Goal: Information Seeking & Learning: Find specific fact

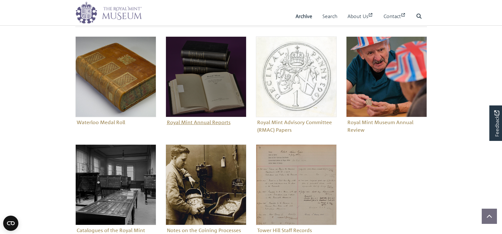
scroll to position [286, 0]
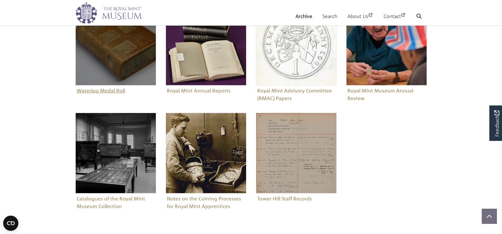
click at [128, 74] on img "Sub-collection" at bounding box center [115, 45] width 81 height 81
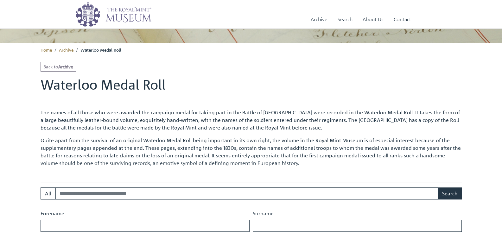
scroll to position [167, 0]
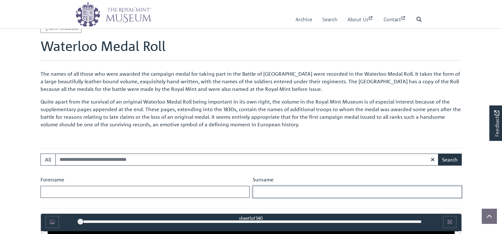
click at [281, 193] on input "Surname" at bounding box center [357, 192] width 209 height 12
type input "********"
click at [438, 154] on button "Search" at bounding box center [450, 160] width 24 height 12
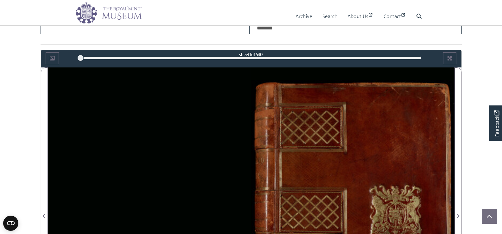
scroll to position [357, 0]
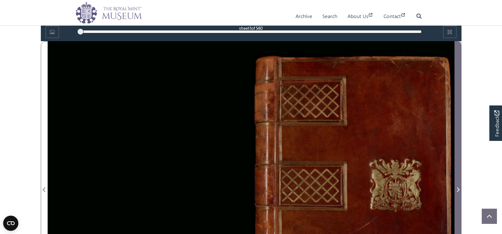
click at [460, 189] on icon "Next Page" at bounding box center [458, 189] width 3 height 5
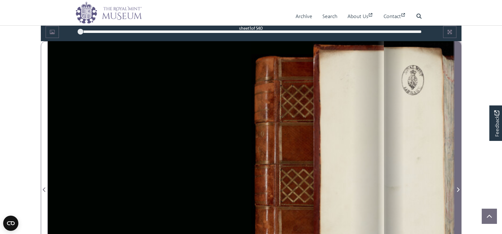
click at [460, 189] on icon "Next Page" at bounding box center [458, 189] width 3 height 5
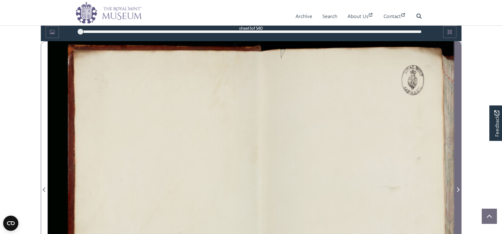
click at [460, 189] on icon "Next Page" at bounding box center [458, 189] width 3 height 5
click at [459, 189] on icon "Next Page" at bounding box center [458, 189] width 3 height 5
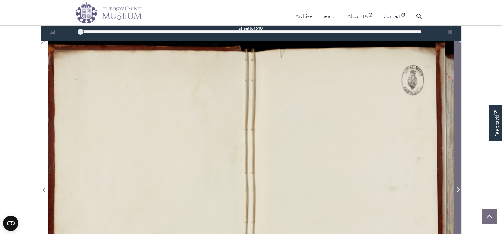
click at [459, 189] on icon "Next Page" at bounding box center [458, 189] width 3 height 5
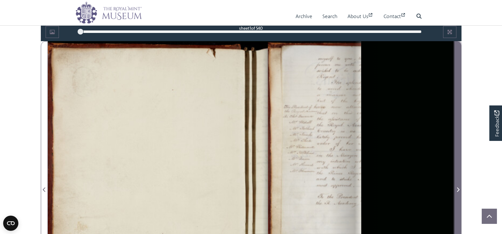
click at [459, 189] on icon "Next Page" at bounding box center [458, 189] width 3 height 5
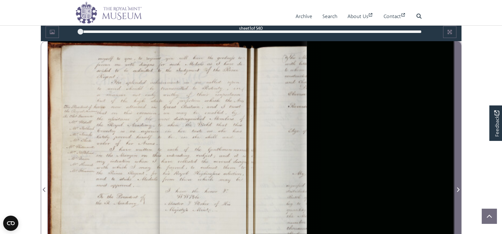
click at [459, 189] on icon "Next Page" at bounding box center [458, 189] width 3 height 5
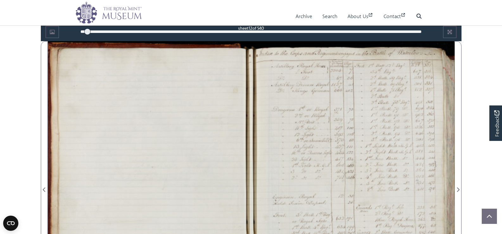
click at [285, 8] on input "********" at bounding box center [357, 2] width 209 height 12
type input "*****"
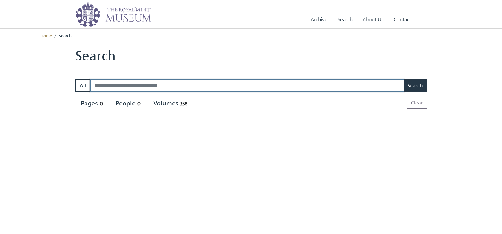
select select "****"
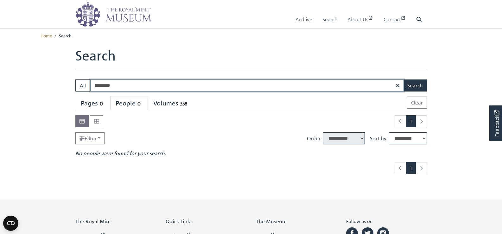
type input "********"
click at [404, 80] on button "Search" at bounding box center [416, 86] width 24 height 12
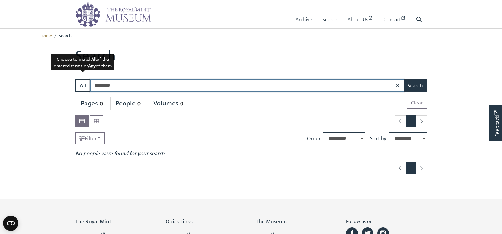
drag, startPoint x: 127, startPoint y: 86, endPoint x: 51, endPoint y: 81, distance: 76.2
click at [51, 81] on body "Menu Archive Search About Us Contact" at bounding box center [251, 185] width 502 height 371
type input "**********"
click at [404, 80] on button "Search" at bounding box center [416, 86] width 24 height 12
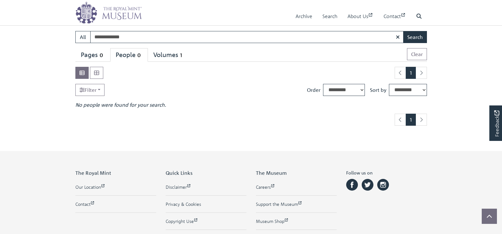
scroll to position [32, 0]
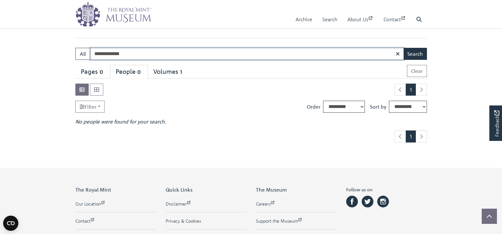
drag, startPoint x: 142, startPoint y: 56, endPoint x: 56, endPoint y: 52, distance: 86.3
click at [56, 52] on body "Menu Archive Search About Us Contact" at bounding box center [251, 153] width 502 height 371
type input "**********"
click at [404, 48] on button "Search" at bounding box center [416, 54] width 24 height 12
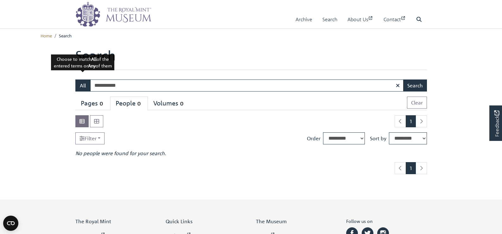
drag, startPoint x: 110, startPoint y: 87, endPoint x: 82, endPoint y: 83, distance: 28.1
click at [82, 83] on div "**********" at bounding box center [251, 86] width 352 height 12
type input "*****"
click at [404, 80] on button "Search" at bounding box center [416, 86] width 24 height 12
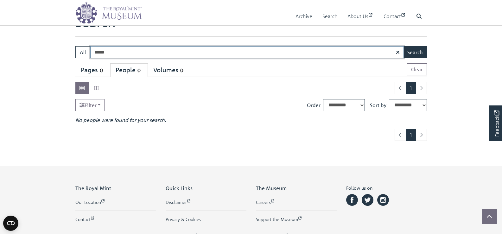
scroll to position [10, 0]
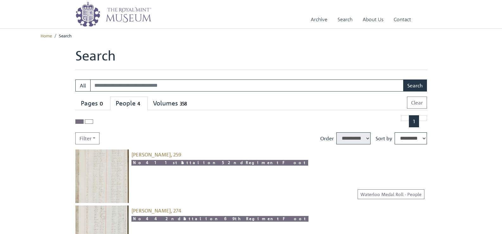
select select "****"
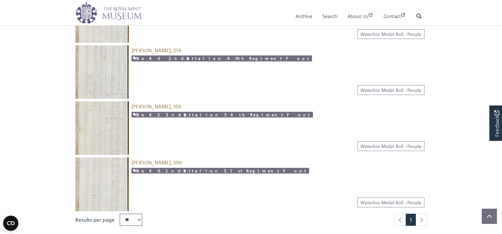
scroll to position [158, 0]
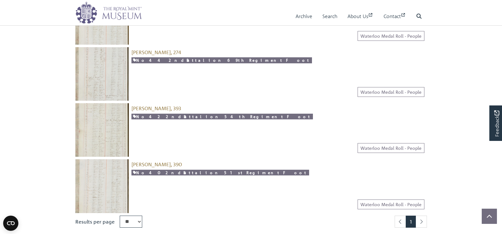
click at [114, 125] on img at bounding box center [102, 130] width 54 height 54
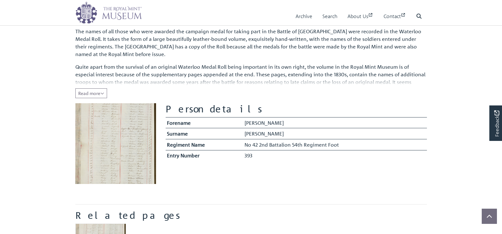
scroll to position [127, 0]
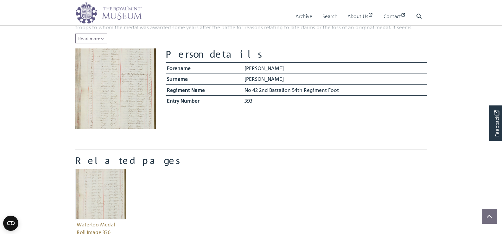
click at [117, 101] on img at bounding box center [115, 89] width 81 height 81
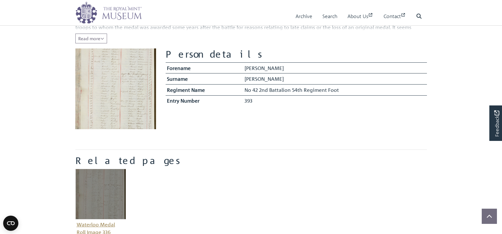
click at [107, 191] on img "Item related to this entity" at bounding box center [100, 194] width 51 height 51
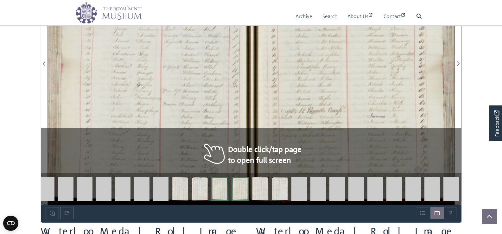
scroll to position [549, 0]
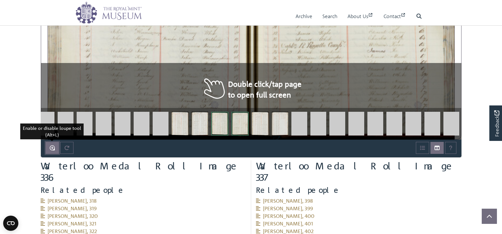
click at [52, 147] on icon "Enable or disable loupe tool (Alt+L)" at bounding box center [52, 148] width 5 height 5
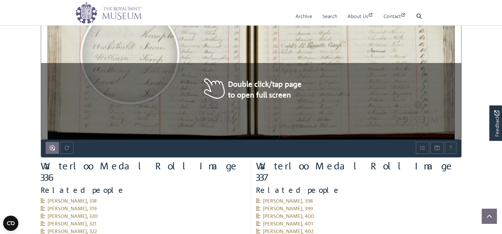
click at [130, 55] on div at bounding box center [129, 54] width 95 height 95
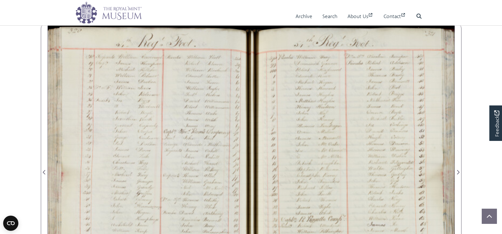
scroll to position [357, 0]
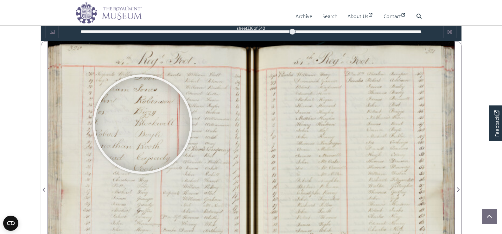
drag, startPoint x: 143, startPoint y: 194, endPoint x: 143, endPoint y: 124, distance: 69.7
click at [143, 124] on div at bounding box center [142, 124] width 95 height 95
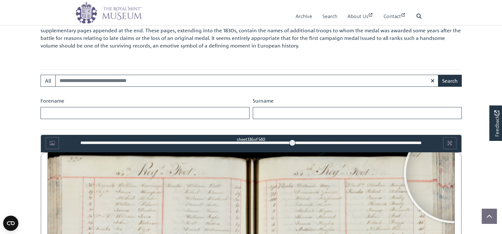
scroll to position [327, 0]
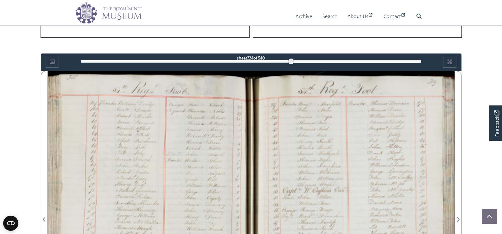
click at [292, 63] on div at bounding box center [291, 61] width 6 height 6
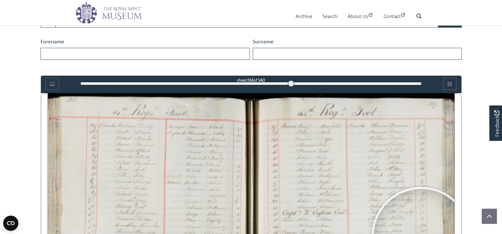
scroll to position [257, 0]
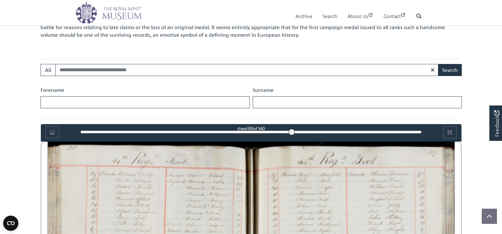
click at [292, 132] on div at bounding box center [292, 132] width 6 height 6
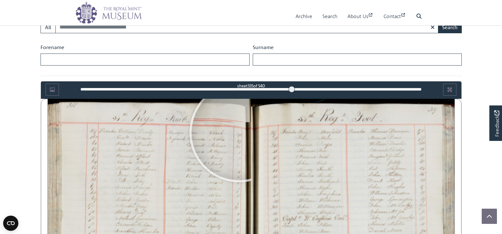
scroll to position [214, 0]
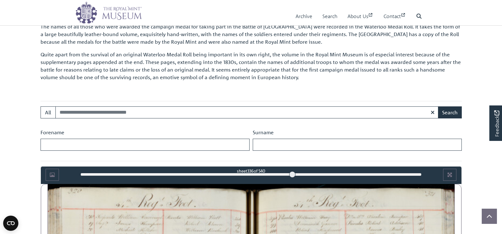
click at [293, 175] on div at bounding box center [292, 174] width 6 height 6
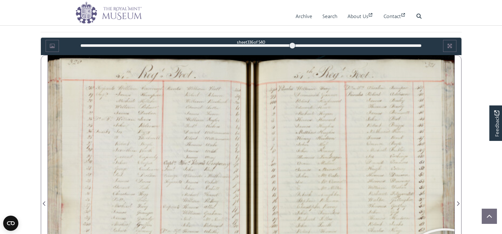
scroll to position [185, 0]
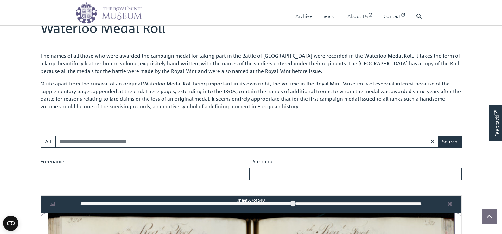
click at [293, 205] on div at bounding box center [293, 204] width 6 height 6
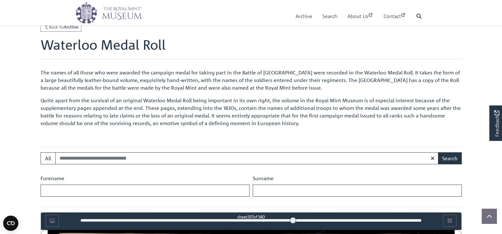
scroll to position [249, 0]
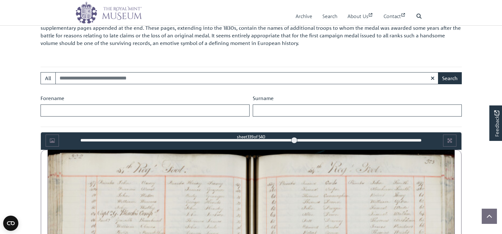
click at [294, 140] on div at bounding box center [294, 140] width 6 height 6
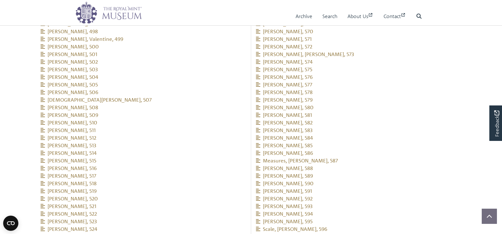
scroll to position [886, 0]
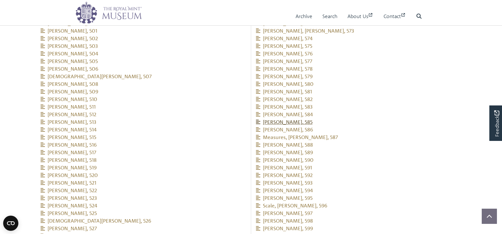
click at [279, 119] on span "[PERSON_NAME], 585" at bounding box center [284, 122] width 57 height 6
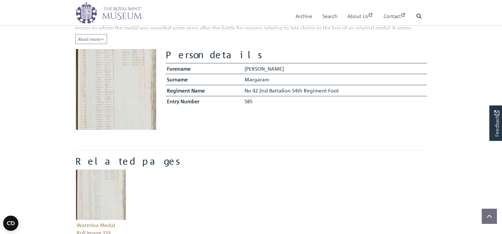
drag, startPoint x: 505, startPoint y: 67, endPoint x: 269, endPoint y: 98, distance: 238.4
click at [502, 105] on html "Menu Archive Search About Us Contact" at bounding box center [251, 180] width 502 height 612
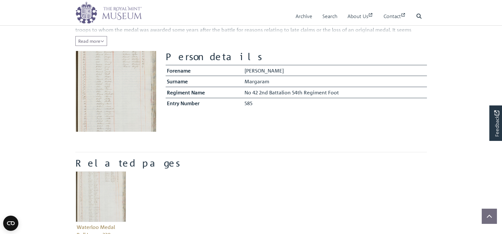
click at [146, 80] on img at bounding box center [115, 91] width 81 height 81
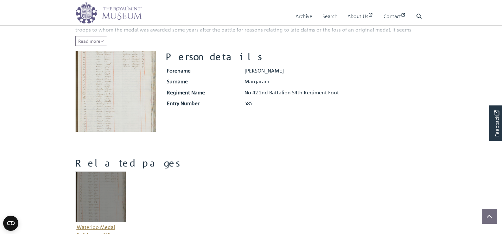
click at [90, 204] on img "Item related to this entity" at bounding box center [100, 196] width 51 height 51
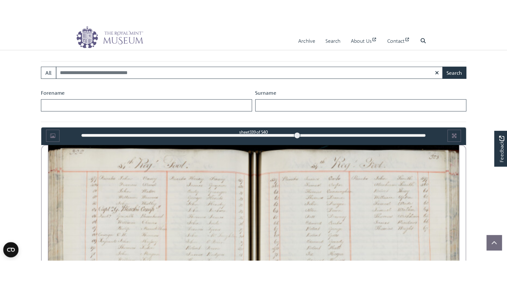
scroll to position [273, 0]
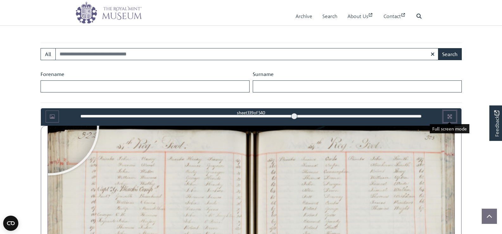
drag, startPoint x: 450, startPoint y: 116, endPoint x: 381, endPoint y: 141, distance: 73.9
click at [450, 115] on icon "Full screen mode" at bounding box center [450, 116] width 5 height 5
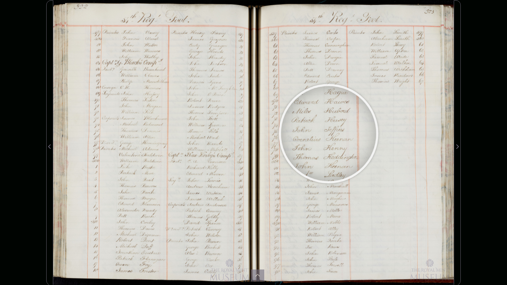
drag, startPoint x: 329, startPoint y: 134, endPoint x: 0, endPoint y: 175, distance: 331.3
click at [0, 175] on div "Image-only book sheet 339 of 540 339 *** The metadata has moved. You can now ac…" at bounding box center [253, 142] width 507 height 285
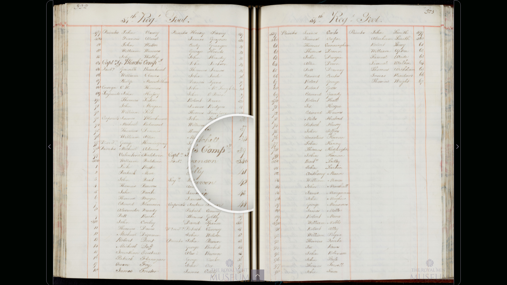
click at [491, 234] on div "Image-only book sheet 339 of 540 339 *** The metadata has moved. You can now ac…" at bounding box center [253, 142] width 507 height 285
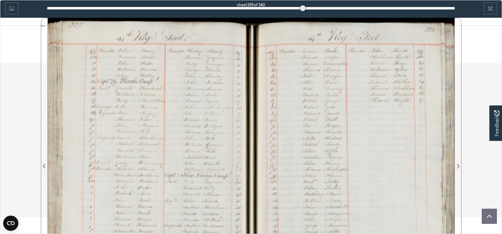
scroll to position [938, 0]
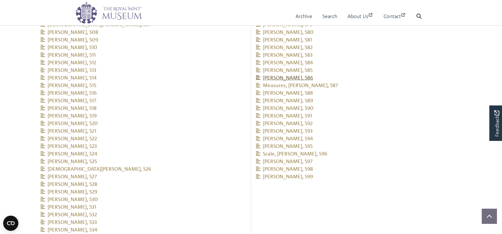
drag, startPoint x: 314, startPoint y: 67, endPoint x: 265, endPoint y: 67, distance: 48.8
click at [265, 74] on li "[PERSON_NAME], 586" at bounding box center [359, 78] width 206 height 8
copy span "[PERSON_NAME], 586"
click at [259, 75] on icon at bounding box center [258, 77] width 4 height 5
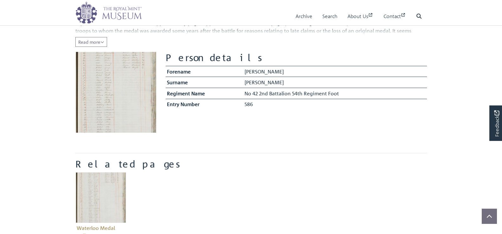
scroll to position [127, 0]
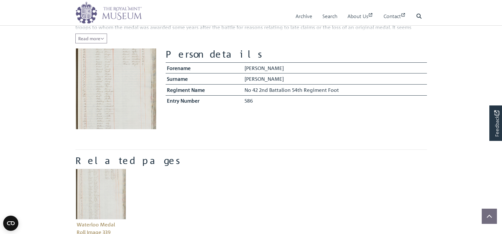
click at [111, 103] on img at bounding box center [115, 89] width 81 height 81
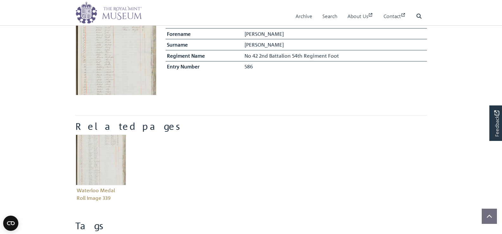
scroll to position [158, 0]
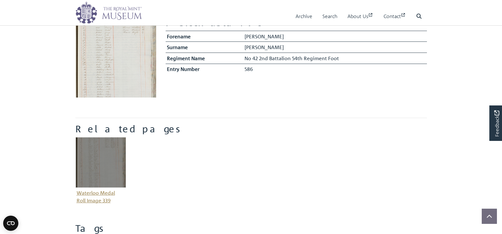
click at [102, 149] on img "Item related to this entity" at bounding box center [100, 162] width 51 height 51
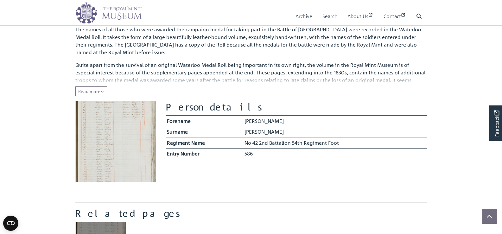
scroll to position [63, 0]
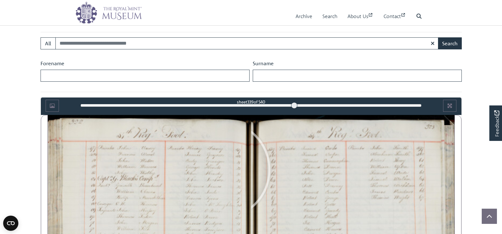
scroll to position [378, 0]
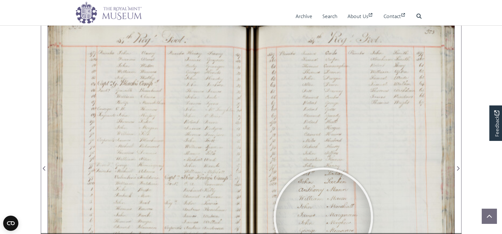
drag, startPoint x: 412, startPoint y: 139, endPoint x: 398, endPoint y: 194, distance: 57.1
click at [324, 217] on div at bounding box center [323, 217] width 95 height 95
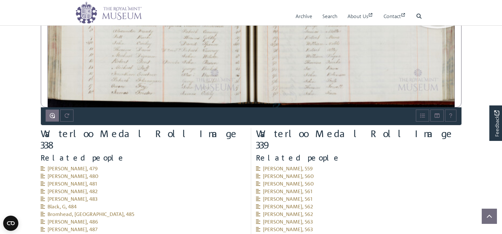
scroll to position [564, 0]
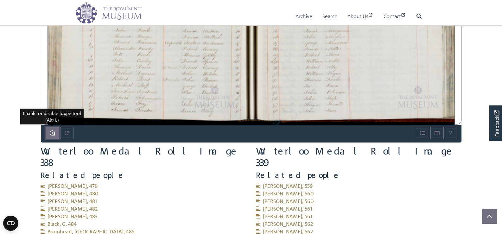
click at [51, 135] on icon "Enable or disable loupe tool (Alt+L)" at bounding box center [52, 133] width 5 height 5
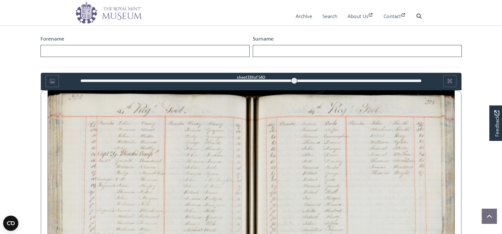
scroll to position [390, 0]
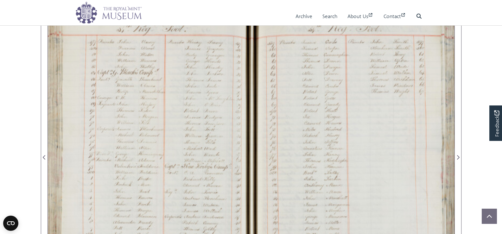
click at [284, 126] on div at bounding box center [353, 154] width 204 height 290
click at [283, 126] on div at bounding box center [353, 154] width 204 height 290
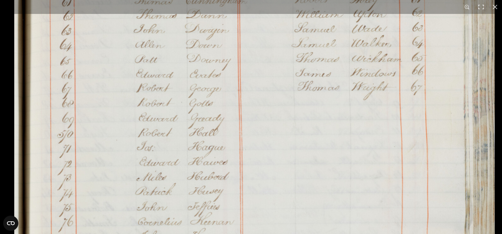
click at [268, 74] on img at bounding box center [254, 235] width 481 height 685
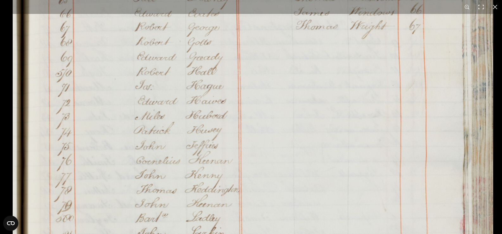
click at [254, 94] on img at bounding box center [253, 174] width 481 height 685
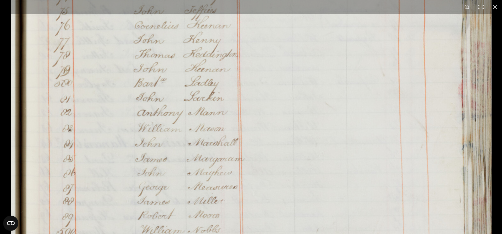
click at [250, 124] on img at bounding box center [251, 38] width 481 height 685
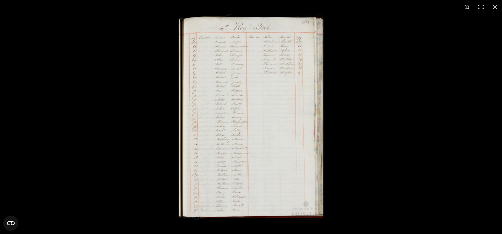
click at [284, 26] on img at bounding box center [251, 117] width 145 height 206
